Goal: Task Accomplishment & Management: Use online tool/utility

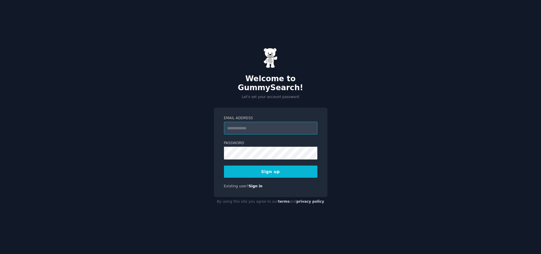
click at [238, 122] on input "Email Address" at bounding box center [270, 128] width 93 height 13
type input "*"
type input "**********"
click at [224, 166] on button "Sign up" at bounding box center [270, 172] width 93 height 12
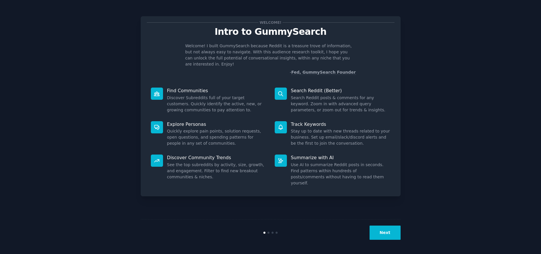
click at [379, 228] on button "Next" at bounding box center [385, 233] width 31 height 14
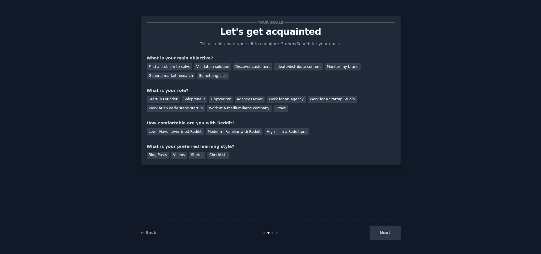
click at [379, 230] on div "Next" at bounding box center [357, 233] width 87 height 14
click at [178, 68] on div "Find a problem to solve" at bounding box center [170, 66] width 46 height 7
click at [206, 63] on div "Find a problem to solve Validate a solution Discover customers Ideate/distribut…" at bounding box center [271, 70] width 248 height 18
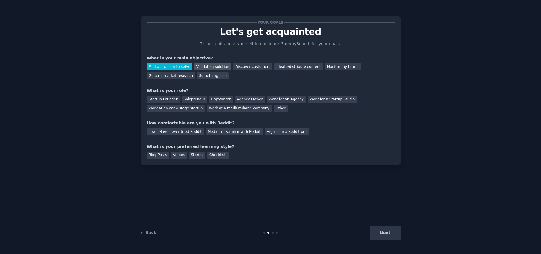
click at [208, 70] on div "Validate a solution" at bounding box center [212, 66] width 37 height 7
click at [167, 67] on div "Find a problem to solve" at bounding box center [170, 66] width 46 height 7
click at [395, 235] on div "Next" at bounding box center [357, 233] width 87 height 14
click at [168, 102] on div "Startup Founder" at bounding box center [163, 99] width 33 height 7
click at [222, 129] on div "Medium - Familiar with Reddit" at bounding box center [234, 131] width 57 height 7
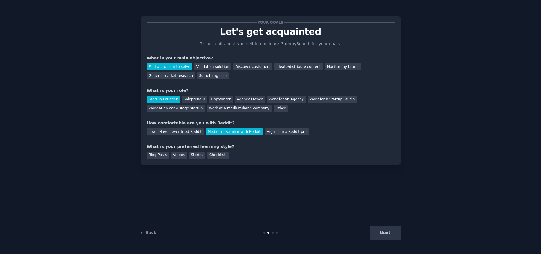
click at [275, 128] on div "Low - Have never tried Reddit Medium - Familiar with Reddit High - I'm a Reddit…" at bounding box center [271, 130] width 248 height 9
click at [273, 134] on div "High - I'm a Reddit pro" at bounding box center [287, 131] width 44 height 7
click at [181, 155] on div "Videos" at bounding box center [179, 155] width 16 height 7
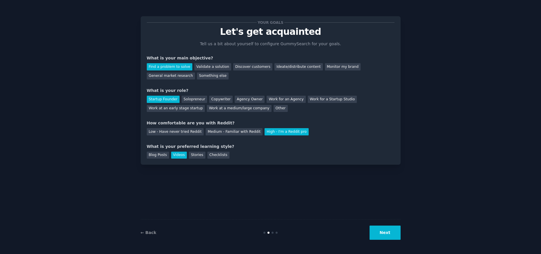
click at [382, 234] on button "Next" at bounding box center [385, 233] width 31 height 14
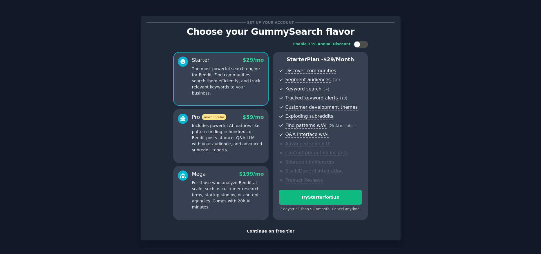
click at [262, 228] on div "Set up your account Choose your GummySearch flavor Enable 33% Annual Discount S…" at bounding box center [271, 128] width 248 height 212
click at [269, 234] on div "Continue on free tier" at bounding box center [271, 231] width 248 height 6
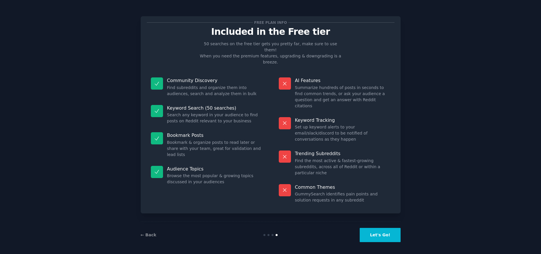
click at [370, 235] on button "Let's Go!" at bounding box center [380, 235] width 41 height 14
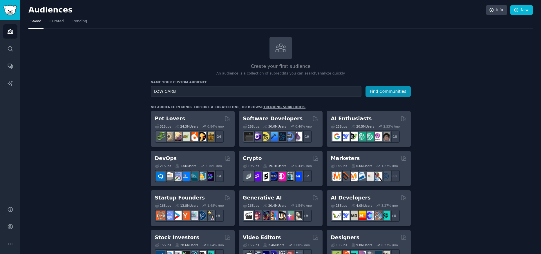
type input "LOW CARB"
click at [366, 86] on button "Find Communities" at bounding box center [388, 91] width 45 height 11
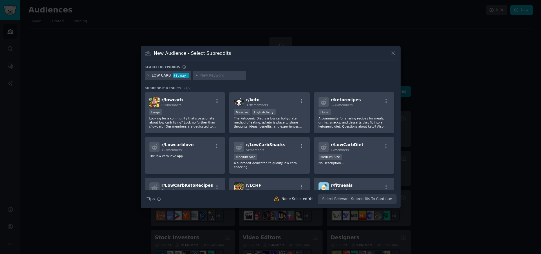
click at [103, 76] on div at bounding box center [270, 127] width 541 height 254
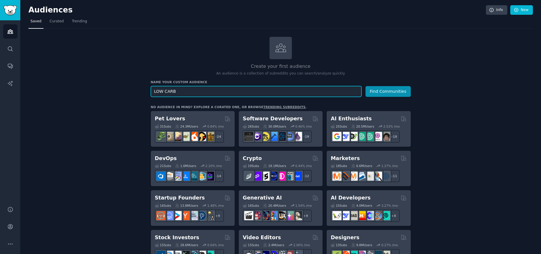
click at [176, 94] on input "LOW CARB" at bounding box center [256, 91] width 211 height 11
click at [234, 91] on input "LOW CARB" at bounding box center [256, 91] width 211 height 11
click at [366, 86] on button "Find Communities" at bounding box center [388, 91] width 45 height 11
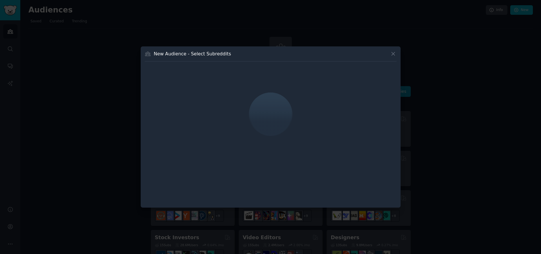
click at [400, 55] on div "New Audience - Select Subreddits" at bounding box center [271, 126] width 260 height 161
click at [394, 52] on icon at bounding box center [393, 54] width 6 height 6
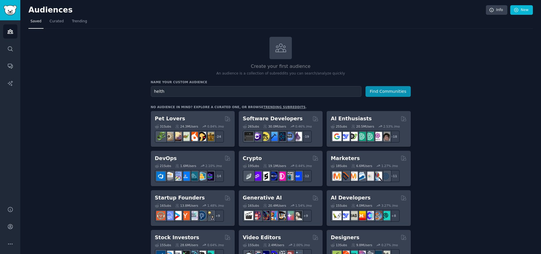
drag, startPoint x: 182, startPoint y: 86, endPoint x: 133, endPoint y: 86, distance: 49.1
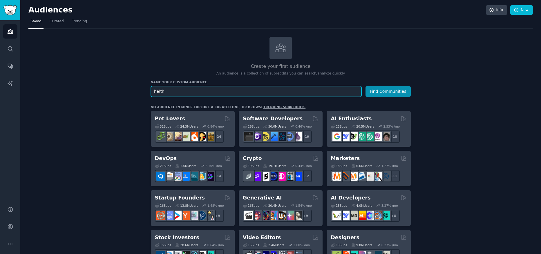
drag, startPoint x: 188, startPoint y: 95, endPoint x: 138, endPoint y: 91, distance: 49.5
click at [151, 91] on input "helth" at bounding box center [256, 91] width 211 height 11
type input "fitness"
click at [366, 86] on button "Find Communities" at bounding box center [388, 91] width 45 height 11
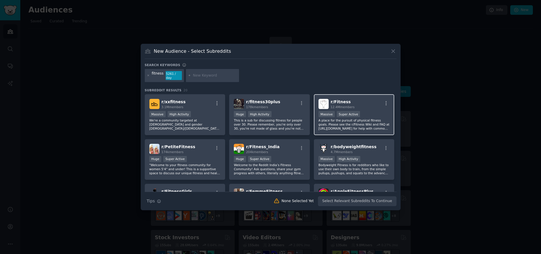
click at [369, 103] on div "r/ Fitness 12.4M members" at bounding box center [354, 104] width 71 height 10
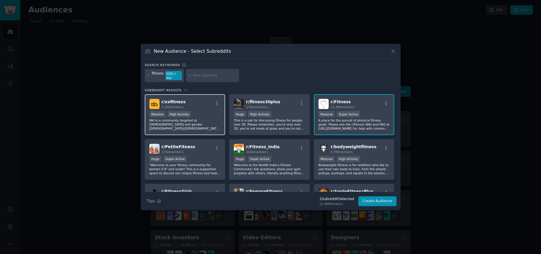
click at [187, 108] on div "r/ xxfitness 3.1M members >= 80th percentile for submissions / day Massive High…" at bounding box center [185, 114] width 81 height 41
click at [213, 106] on div "r/ xxfitness 3.1M members" at bounding box center [184, 104] width 71 height 10
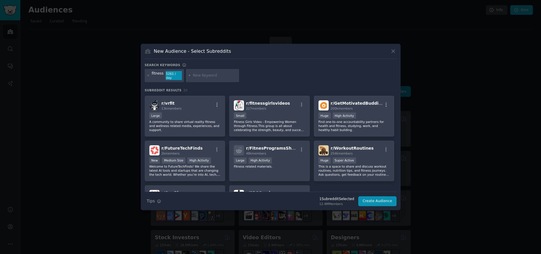
scroll to position [173, 0]
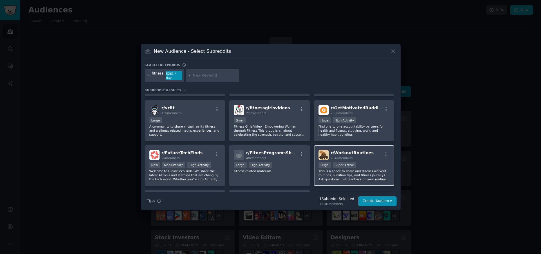
click at [373, 159] on div "r/ WorkoutRoutines 254k members Huge Super Active This is a space to share and …" at bounding box center [354, 165] width 81 height 41
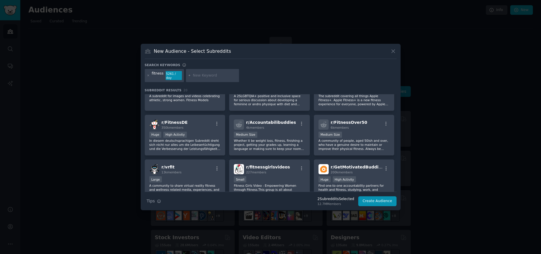
scroll to position [0, 0]
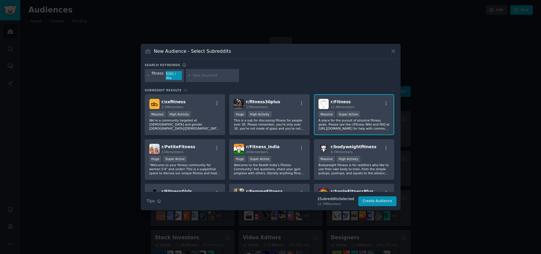
click at [211, 75] on input "text" at bounding box center [215, 75] width 44 height 5
type input "diet"
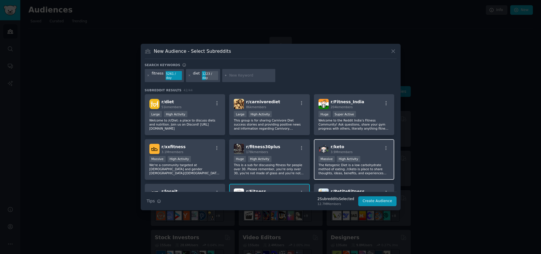
click at [347, 152] on div "r/ keto 3.9M members Massive High Activity The Ketogenic Diet is a low carbohyd…" at bounding box center [354, 159] width 81 height 41
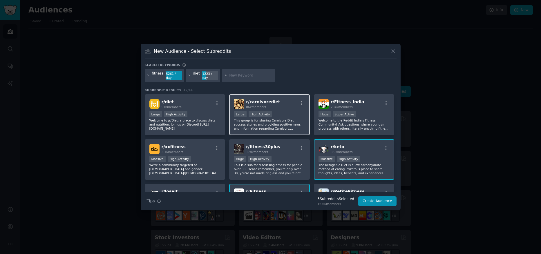
click at [290, 109] on div "r/ carnivorediet 86k members >= 80th percentile for submissions / day Large Hig…" at bounding box center [269, 114] width 81 height 41
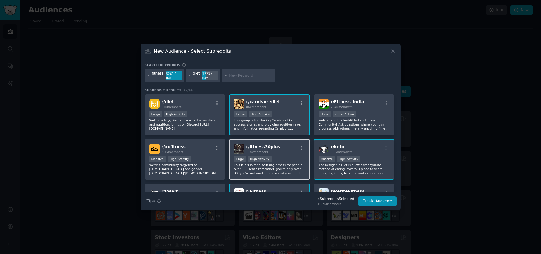
click at [284, 149] on div "r/ fitness30plus 178k members" at bounding box center [269, 149] width 71 height 10
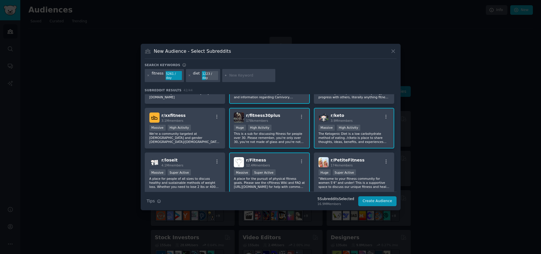
scroll to position [30, 0]
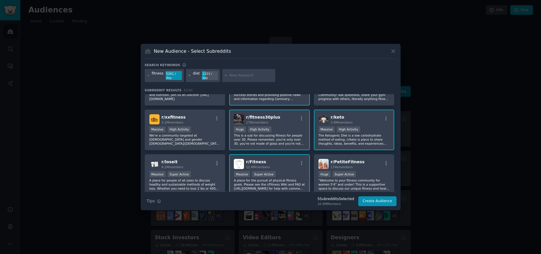
click at [188, 75] on icon at bounding box center [189, 75] width 3 height 3
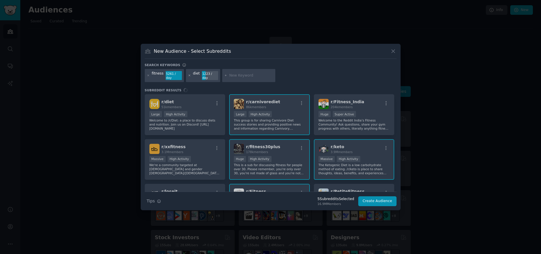
click at [188, 75] on icon at bounding box center [189, 75] width 3 height 3
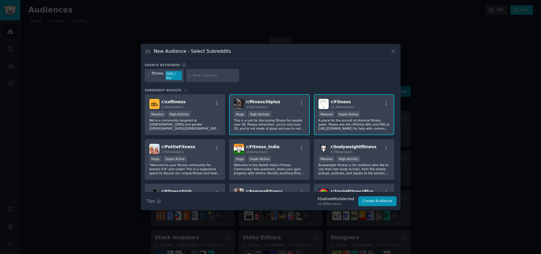
click at [268, 105] on div "178k members" at bounding box center [263, 107] width 34 height 4
click at [277, 103] on div "r/ fitness30plus 178k members" at bounding box center [269, 104] width 71 height 10
click at [211, 77] on input "text" at bounding box center [215, 75] width 44 height 5
type input "lowcarb"
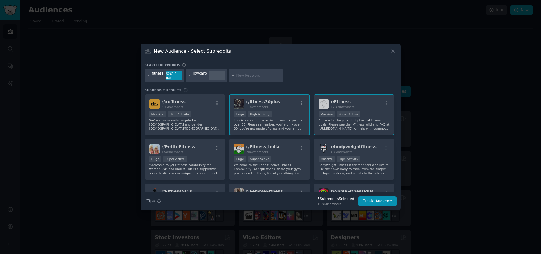
click at [151, 76] on div "fitness 5261 / day" at bounding box center [164, 75] width 39 height 13
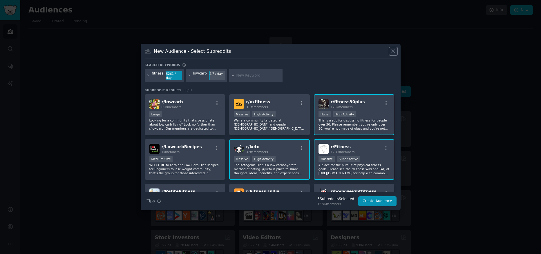
click at [391, 54] on icon at bounding box center [393, 51] width 6 height 6
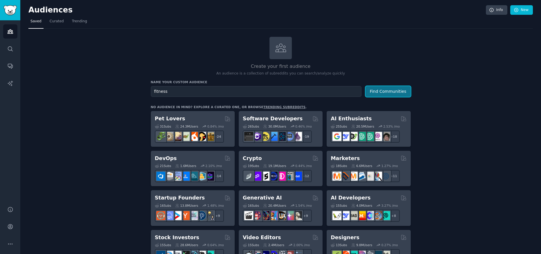
click at [383, 90] on button "Find Communities" at bounding box center [388, 91] width 45 height 11
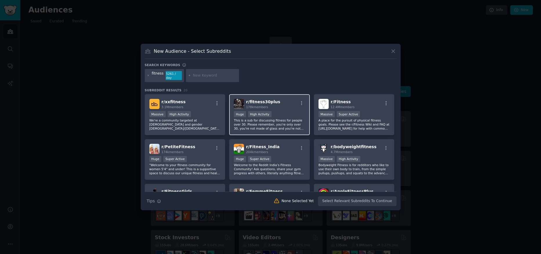
click at [264, 105] on span "178k members" at bounding box center [257, 106] width 22 height 3
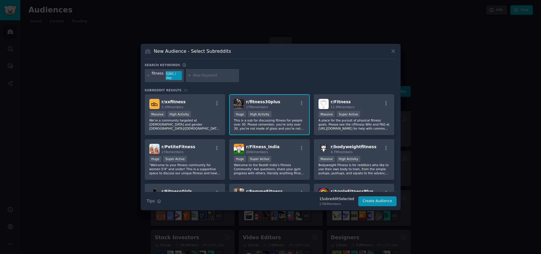
click at [194, 75] on input "text" at bounding box center [215, 75] width 44 height 5
click at [148, 75] on icon at bounding box center [148, 75] width 3 height 3
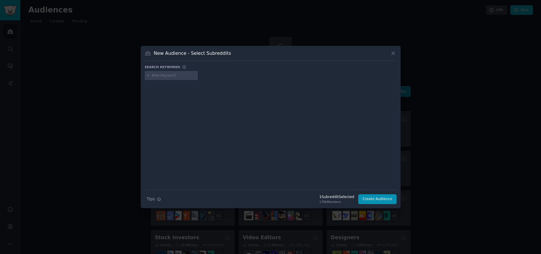
click at [162, 74] on input "text" at bounding box center [174, 75] width 44 height 5
type input "lowcarb"
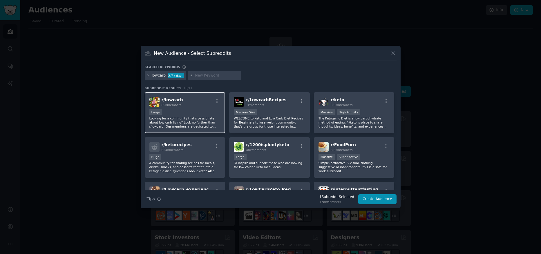
click at [171, 97] on div "r/ lowcarb 89k members Large Looking for a community that's passionate about lo…" at bounding box center [185, 112] width 81 height 41
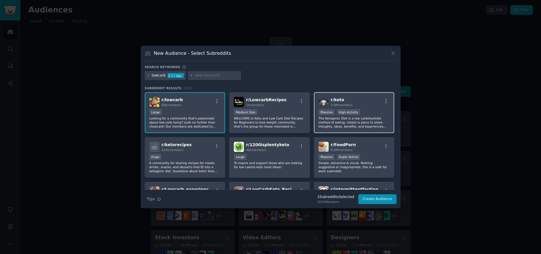
click at [346, 102] on h2 "r/ keto 3.9M members" at bounding box center [342, 102] width 22 height 10
click at [201, 75] on input "text" at bounding box center [217, 75] width 44 height 5
click at [150, 74] on div "lowcarb 2.7 / day" at bounding box center [165, 75] width 41 height 9
click at [147, 77] on icon at bounding box center [148, 75] width 3 height 3
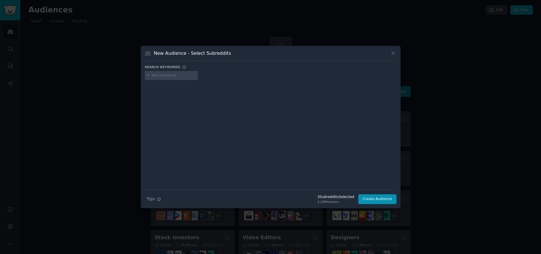
click at [174, 75] on input "text" at bounding box center [174, 75] width 44 height 5
type input "h"
type input "c25k"
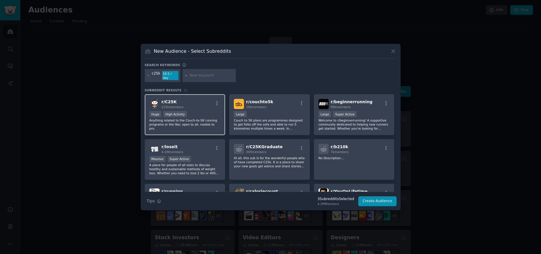
click at [203, 121] on p "Anything related to the Couch-to-5K running programs or the like; open to all, …" at bounding box center [184, 124] width 71 height 12
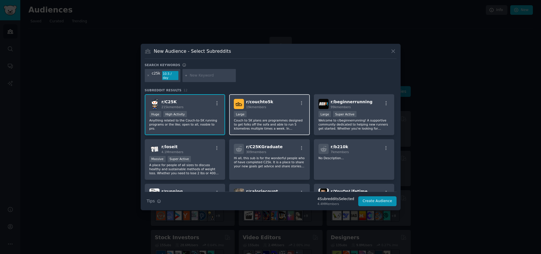
click at [268, 122] on p "Couch to 5K plans are programmes designed to get folks off the sofa and able to…" at bounding box center [269, 124] width 71 height 12
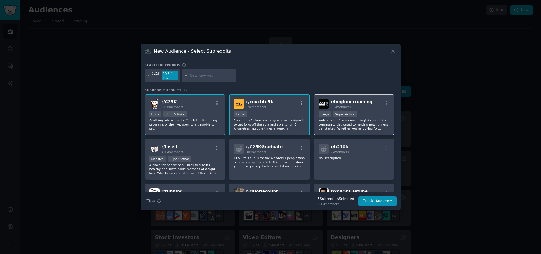
click at [389, 132] on div "r/ beginnerrunning 99k members >= 95th percentile for submissions / day Large S…" at bounding box center [354, 114] width 81 height 41
click at [384, 200] on button "Create Audience" at bounding box center [377, 201] width 38 height 10
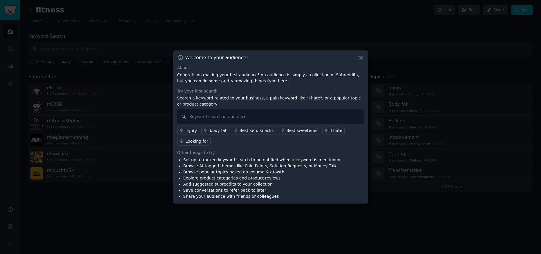
click at [365, 56] on div "Welcome to your audience! About Congrats on making your first audience! An audi…" at bounding box center [270, 127] width 195 height 153
click at [361, 57] on icon at bounding box center [361, 57] width 3 height 3
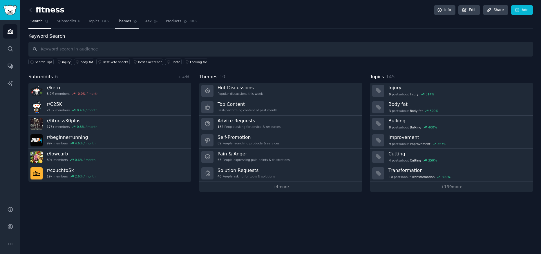
click at [122, 25] on link "Themes" at bounding box center [127, 23] width 24 height 12
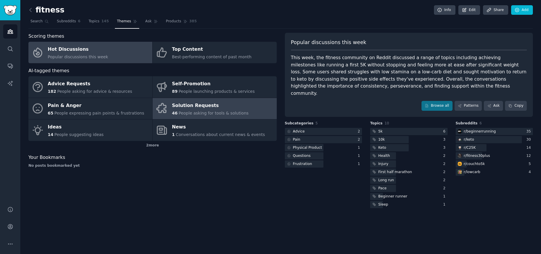
click at [220, 115] on span "People asking for tools & solutions" at bounding box center [214, 113] width 70 height 5
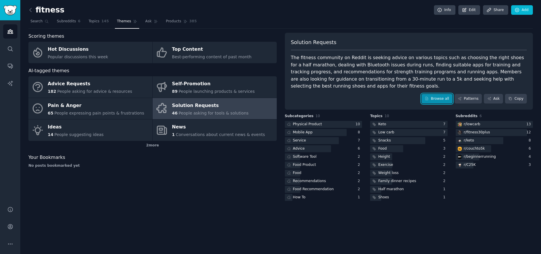
click at [437, 101] on link "Browse all" at bounding box center [437, 99] width 31 height 10
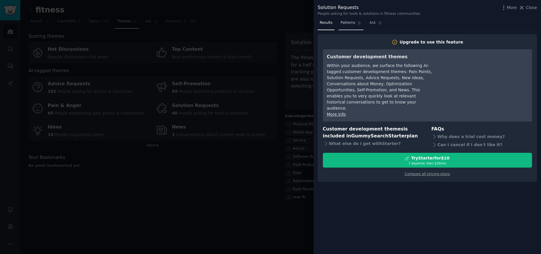
click at [346, 25] on span "Patterns" at bounding box center [348, 22] width 15 height 5
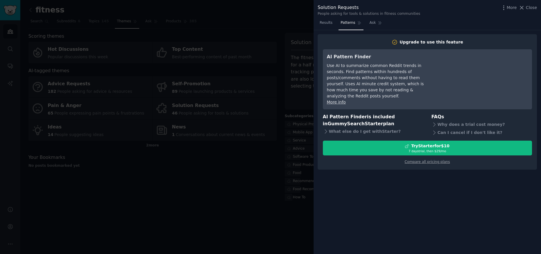
click at [226, 205] on div at bounding box center [270, 127] width 541 height 254
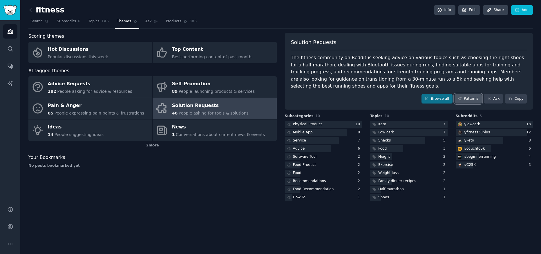
click at [466, 98] on link "Patterns" at bounding box center [468, 99] width 27 height 10
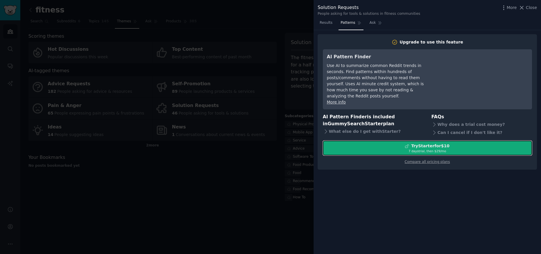
click at [387, 143] on div "Try Starter for $10" at bounding box center [427, 146] width 209 height 6
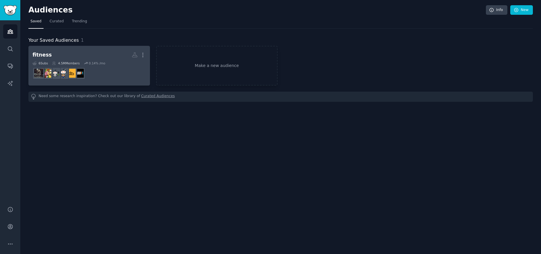
click at [86, 55] on h2 "fitness More" at bounding box center [89, 55] width 113 height 10
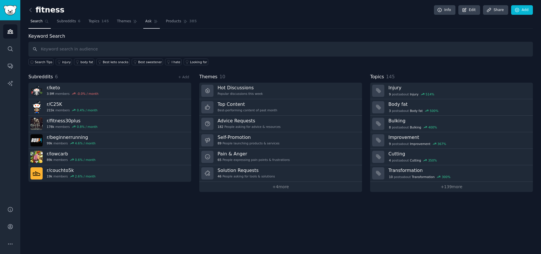
click at [143, 26] on link "Ask" at bounding box center [151, 23] width 17 height 12
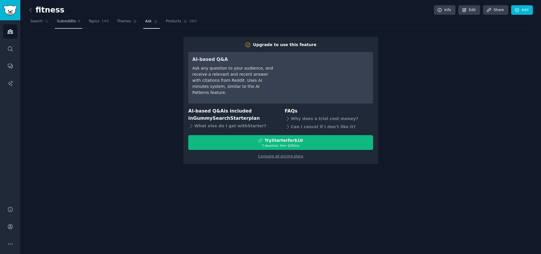
click at [76, 24] on link "Subreddits 6" at bounding box center [69, 23] width 28 height 12
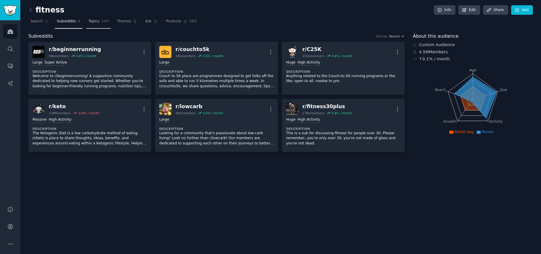
click at [89, 24] on span "Topics" at bounding box center [94, 21] width 11 height 5
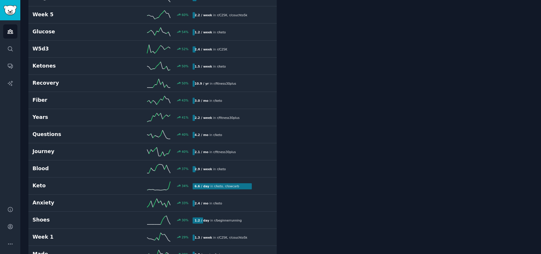
scroll to position [326, 0]
